Goal: Information Seeking & Learning: Check status

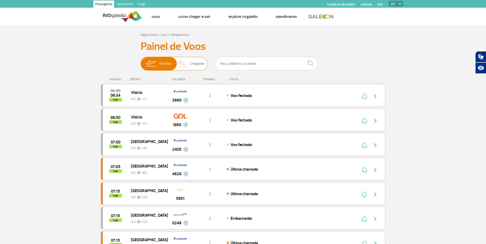
click at [187, 65] on img at bounding box center [182, 63] width 15 height 13
click at [141, 61] on input "Partidas Chegadas" at bounding box center [141, 61] width 0 height 0
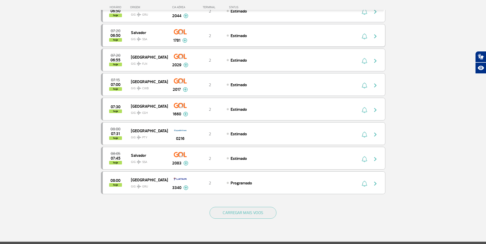
scroll to position [410, 0]
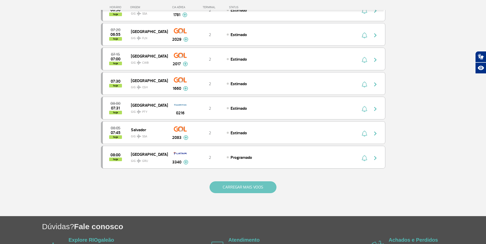
click at [247, 189] on button "CARREGAR MAIS VOOS" at bounding box center [243, 188] width 67 height 12
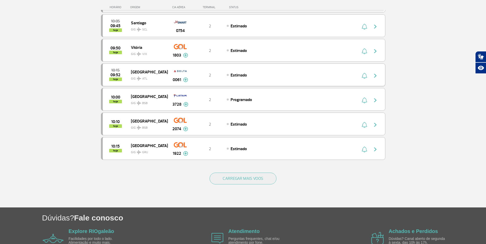
scroll to position [922, 0]
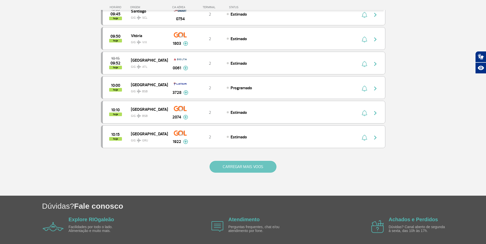
click at [255, 167] on button "CARREGAR MAIS VOOS" at bounding box center [243, 167] width 67 height 12
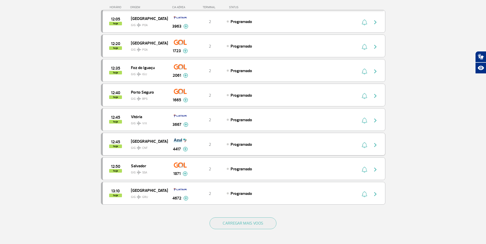
scroll to position [1358, 0]
click at [228, 221] on button "CARREGAR MAIS VOOS" at bounding box center [243, 223] width 67 height 12
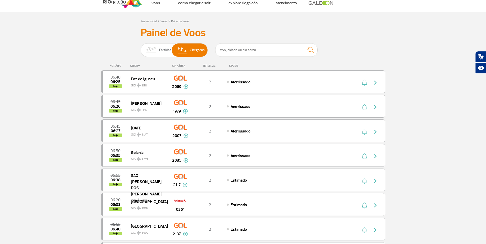
scroll to position [0, 0]
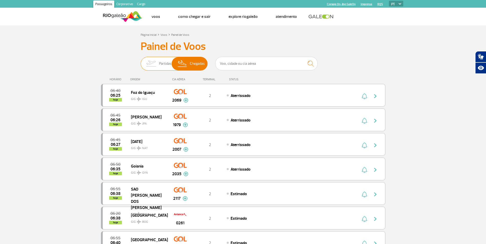
click at [155, 64] on img at bounding box center [151, 63] width 16 height 13
click at [141, 61] on input "Partidas Chegadas" at bounding box center [141, 61] width 0 height 0
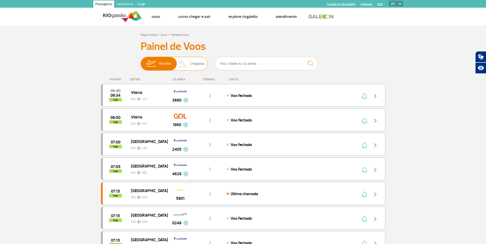
click at [192, 64] on span "Chegadas" at bounding box center [197, 63] width 15 height 13
click at [141, 61] on input "Partidas Chegadas" at bounding box center [141, 61] width 0 height 0
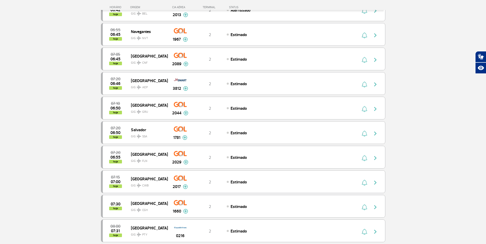
scroll to position [297, 0]
